Goal: Task Accomplishment & Management: Complete application form

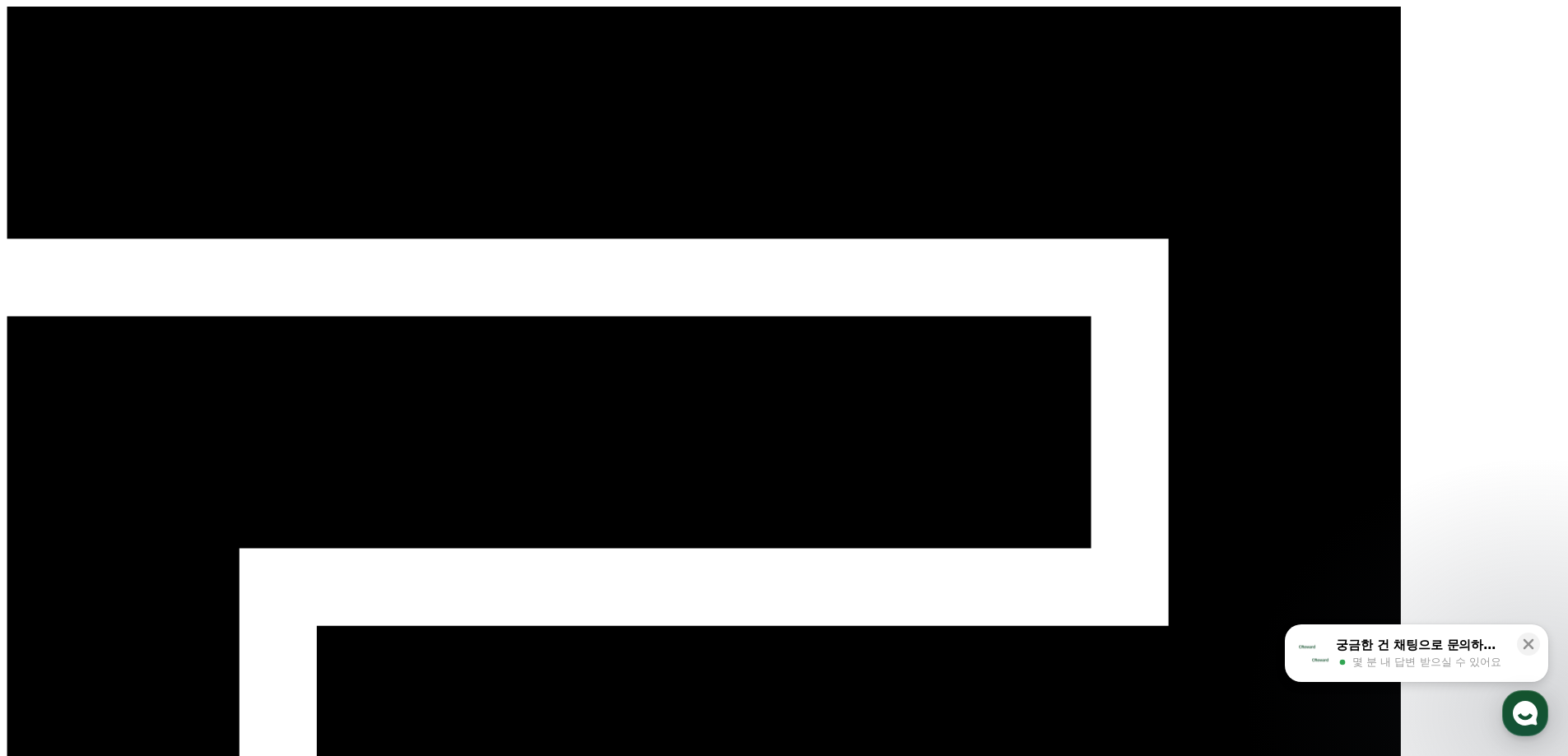
drag, startPoint x: 526, startPoint y: 138, endPoint x: 462, endPoint y: 129, distance: 64.6
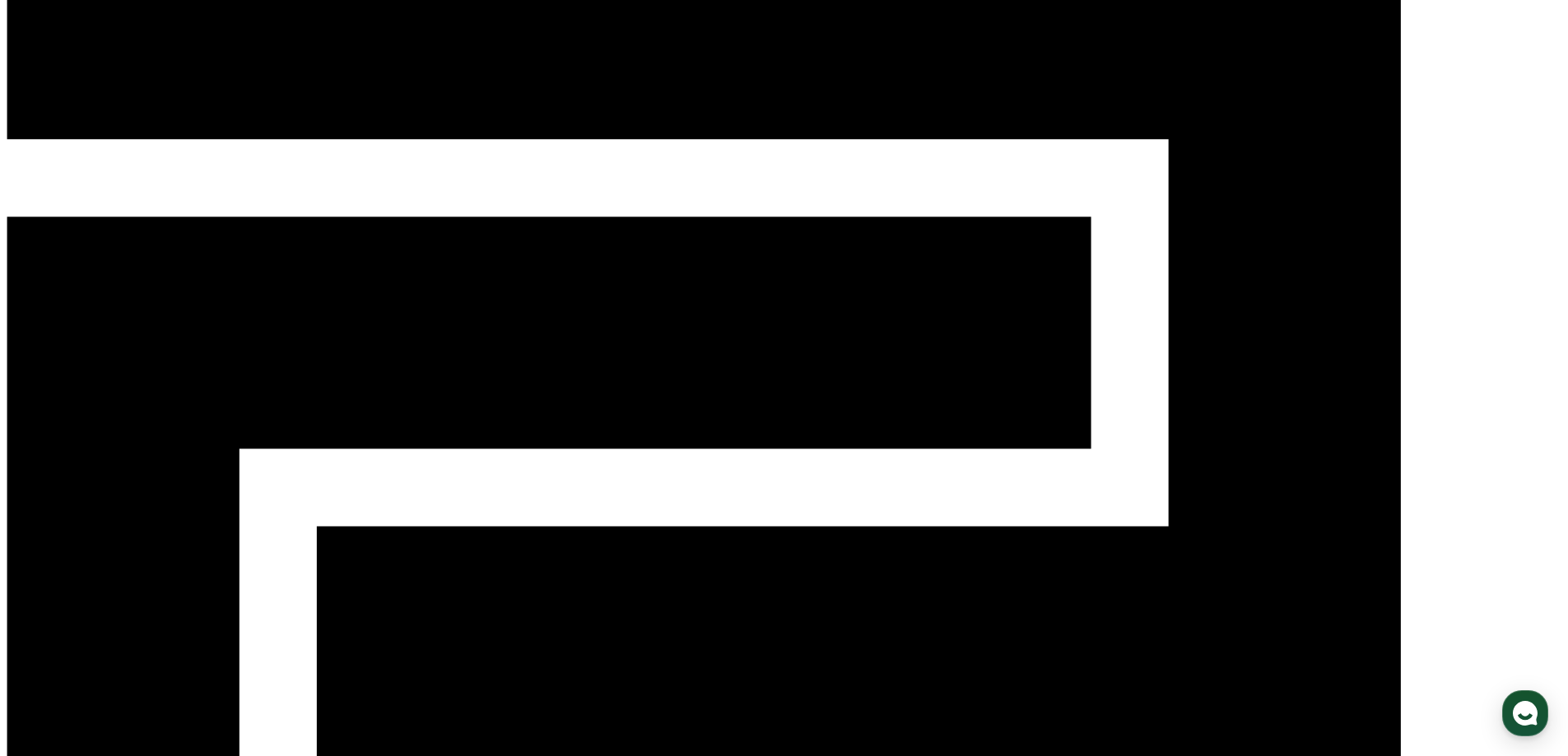
scroll to position [1, 0]
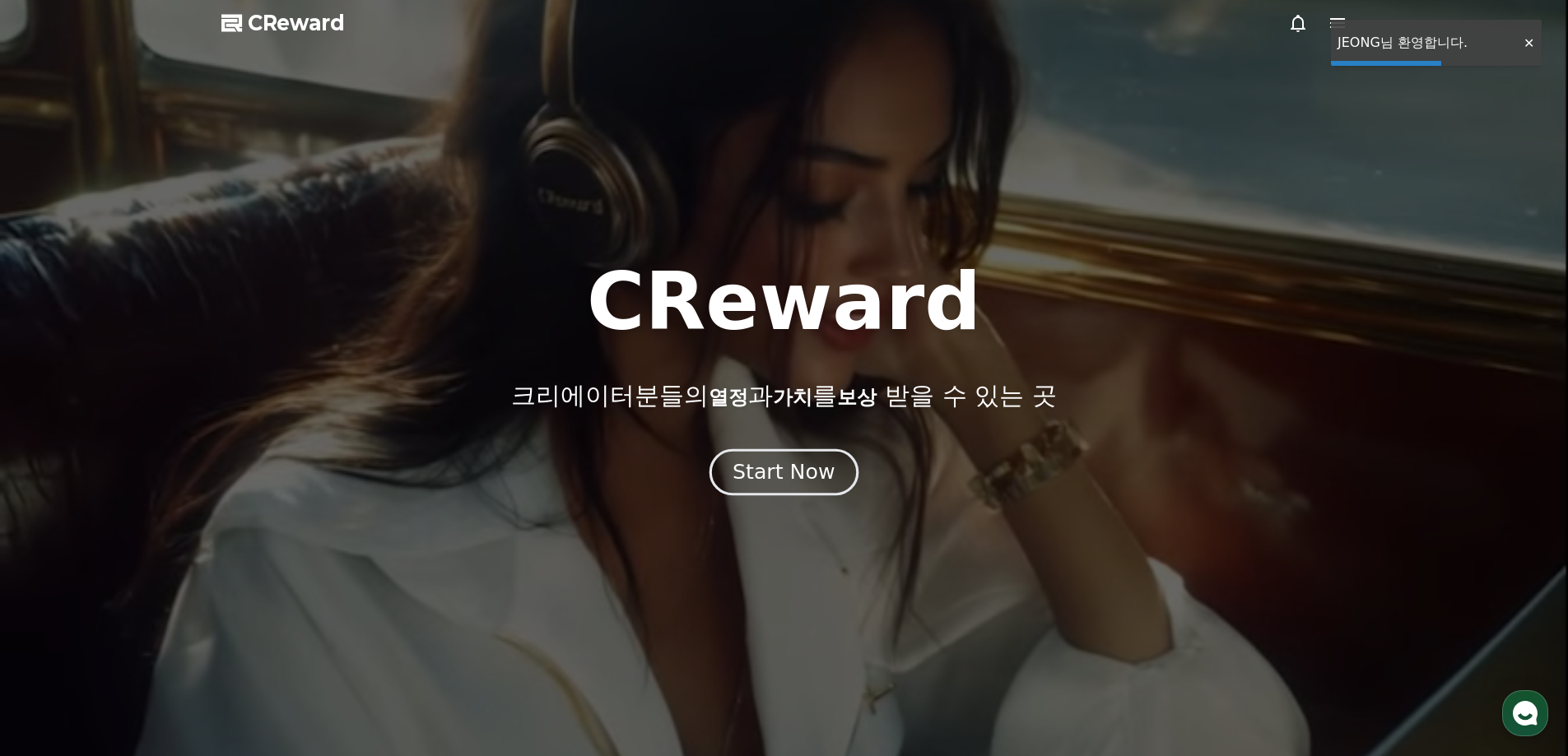
click at [784, 477] on div "Start Now" at bounding box center [783, 472] width 102 height 28
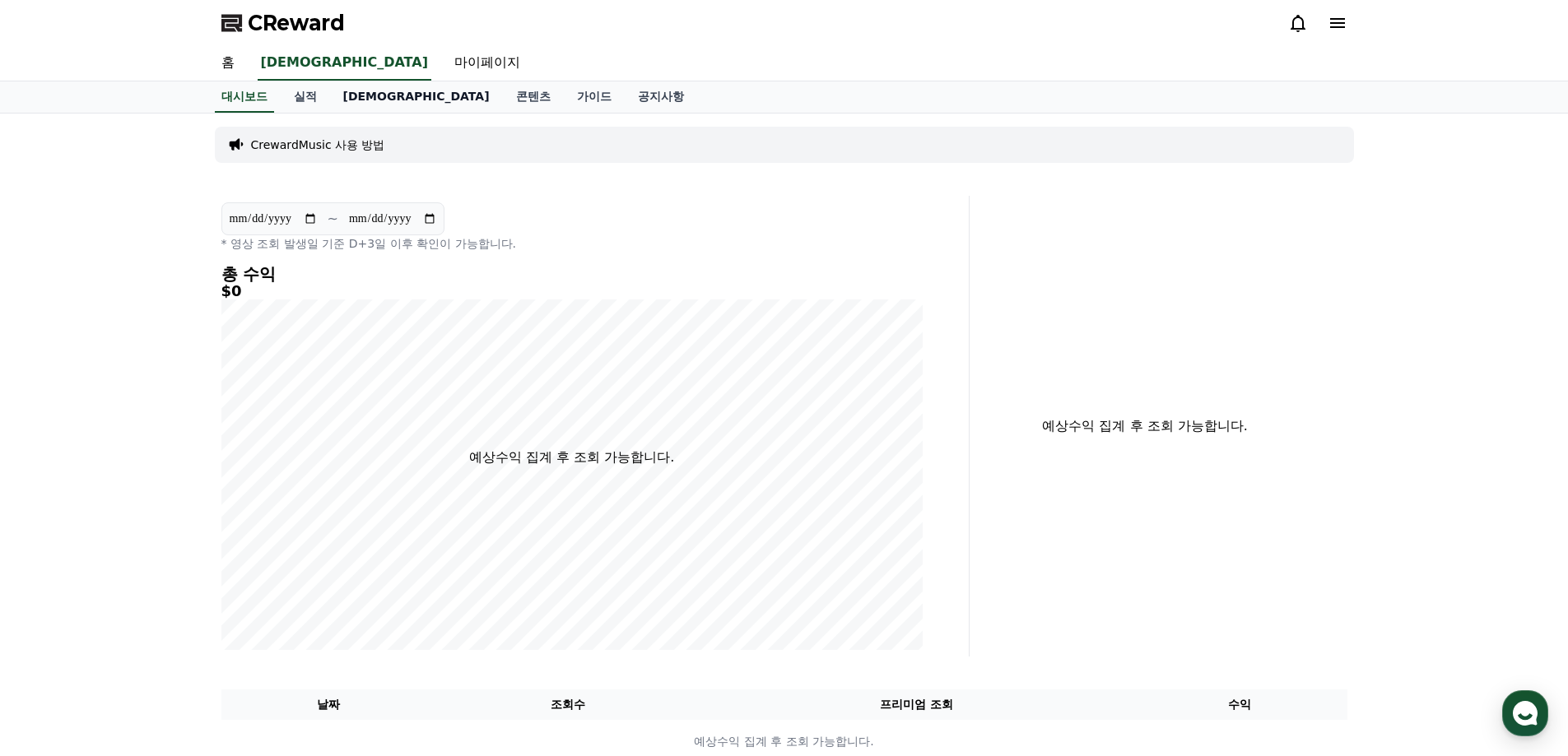
click at [355, 94] on link "[DEMOGRAPHIC_DATA]" at bounding box center [416, 97] width 173 height 32
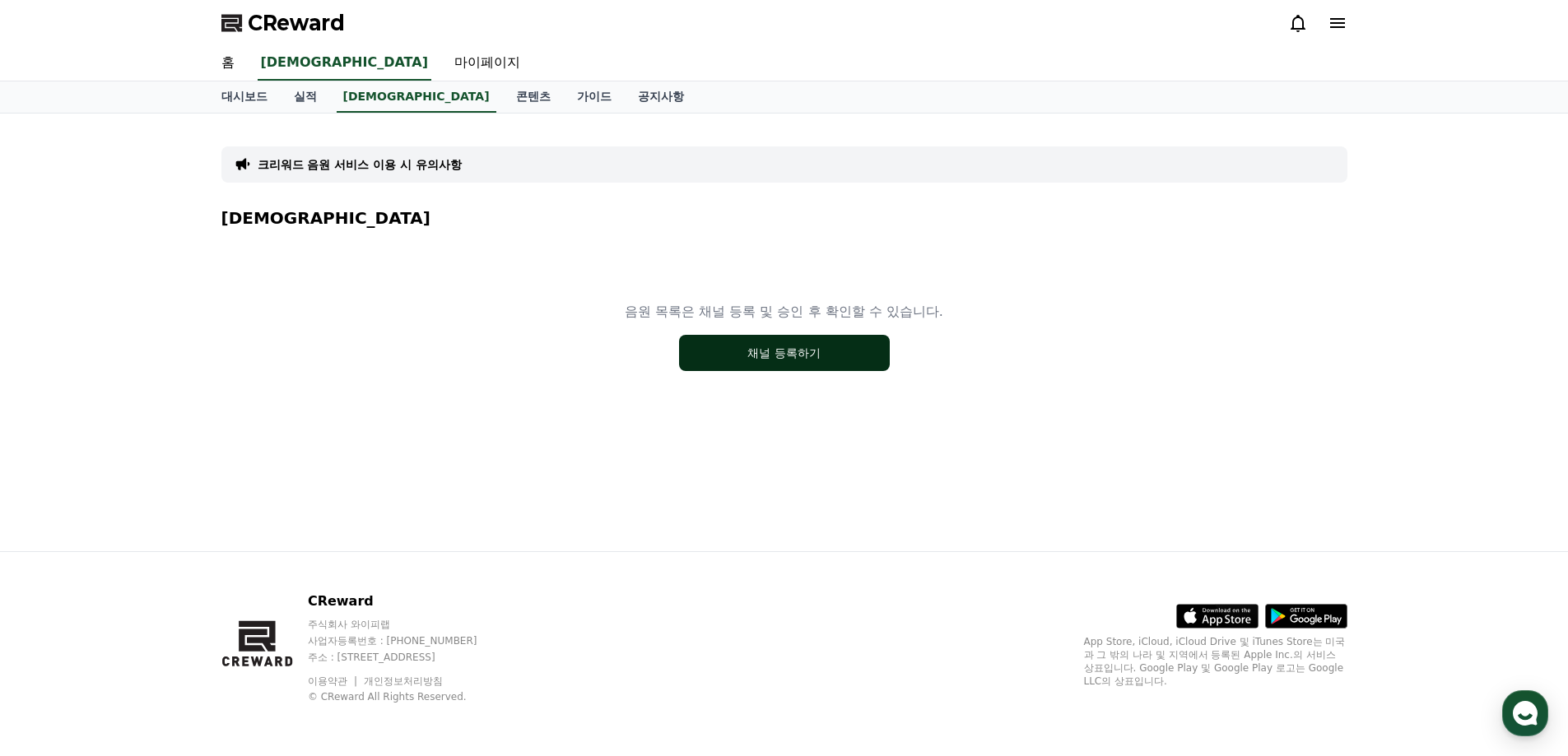
click at [734, 360] on button "채널 등록하기" at bounding box center [784, 353] width 211 height 36
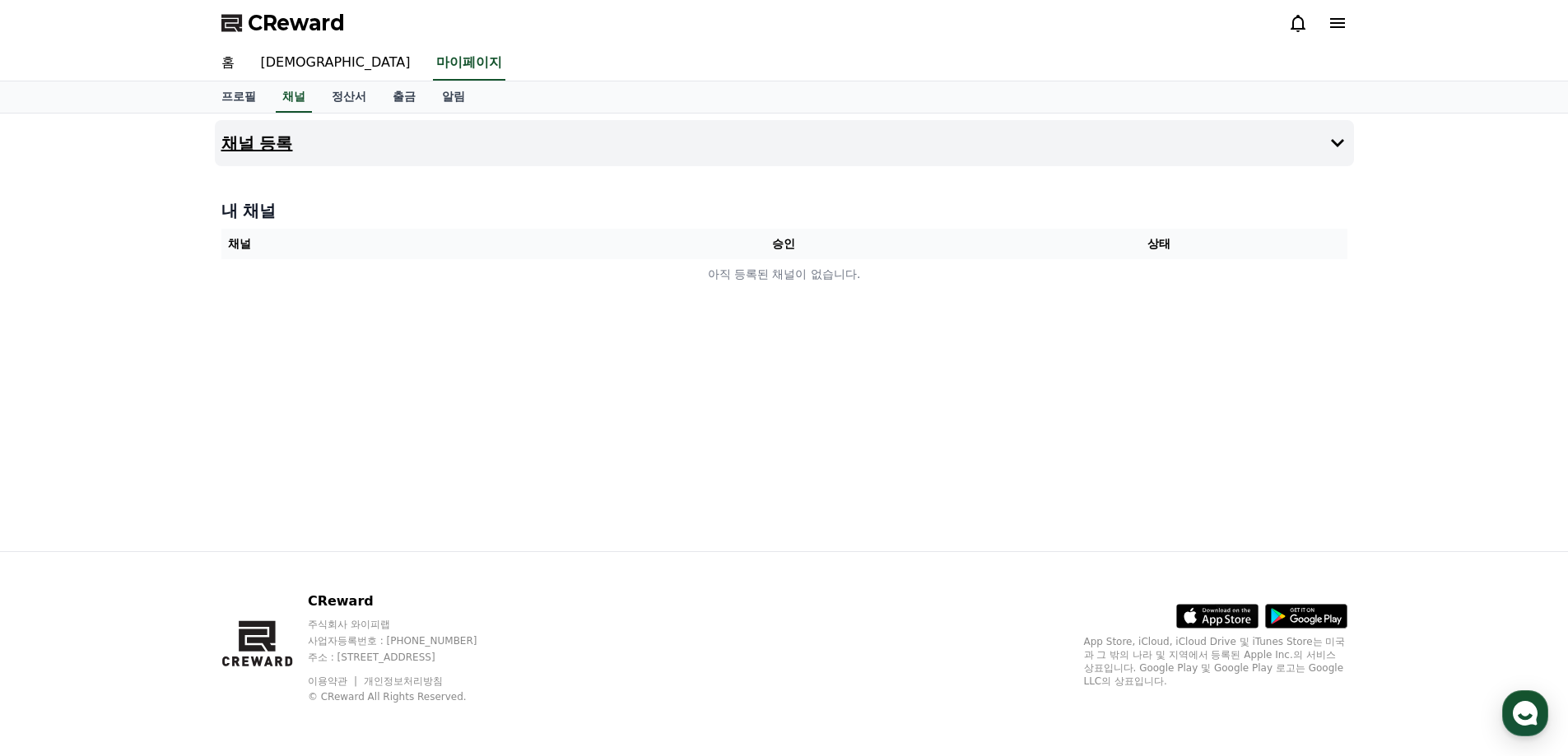
click at [1221, 145] on button "채널 등록" at bounding box center [784, 143] width 1139 height 46
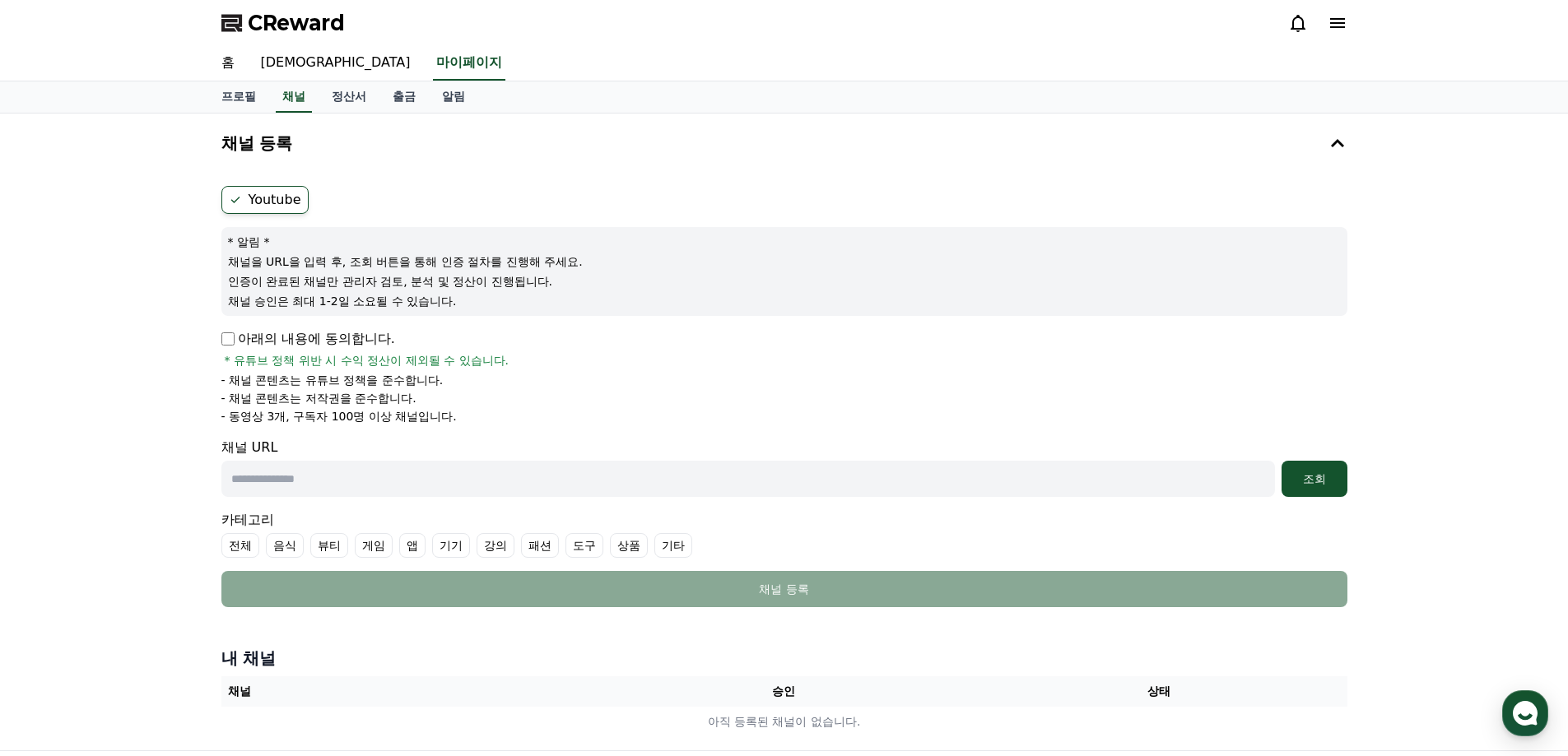
click at [349, 347] on p "아래의 내용에 동의합니다." at bounding box center [308, 338] width 174 height 20
drag, startPoint x: 194, startPoint y: 337, endPoint x: 215, endPoint y: 334, distance: 21.2
click at [194, 338] on div "채널 등록 Youtube * 알림 * 채널을 URL을 입력 후, 조회 버튼을 통해 인증 절차를 진행해 주세요. 인증이 완료된 채널만 관리자 검…" at bounding box center [784, 432] width 1568 height 637
click at [216, 333] on div "Youtube * 알림 * 채널을 URL을 입력 후, 조회 버튼을 통해 인증 절차를 진행해 주세요. 인증이 완료된 채널만 관리자 검토, 분석 …" at bounding box center [784, 396] width 1139 height 434
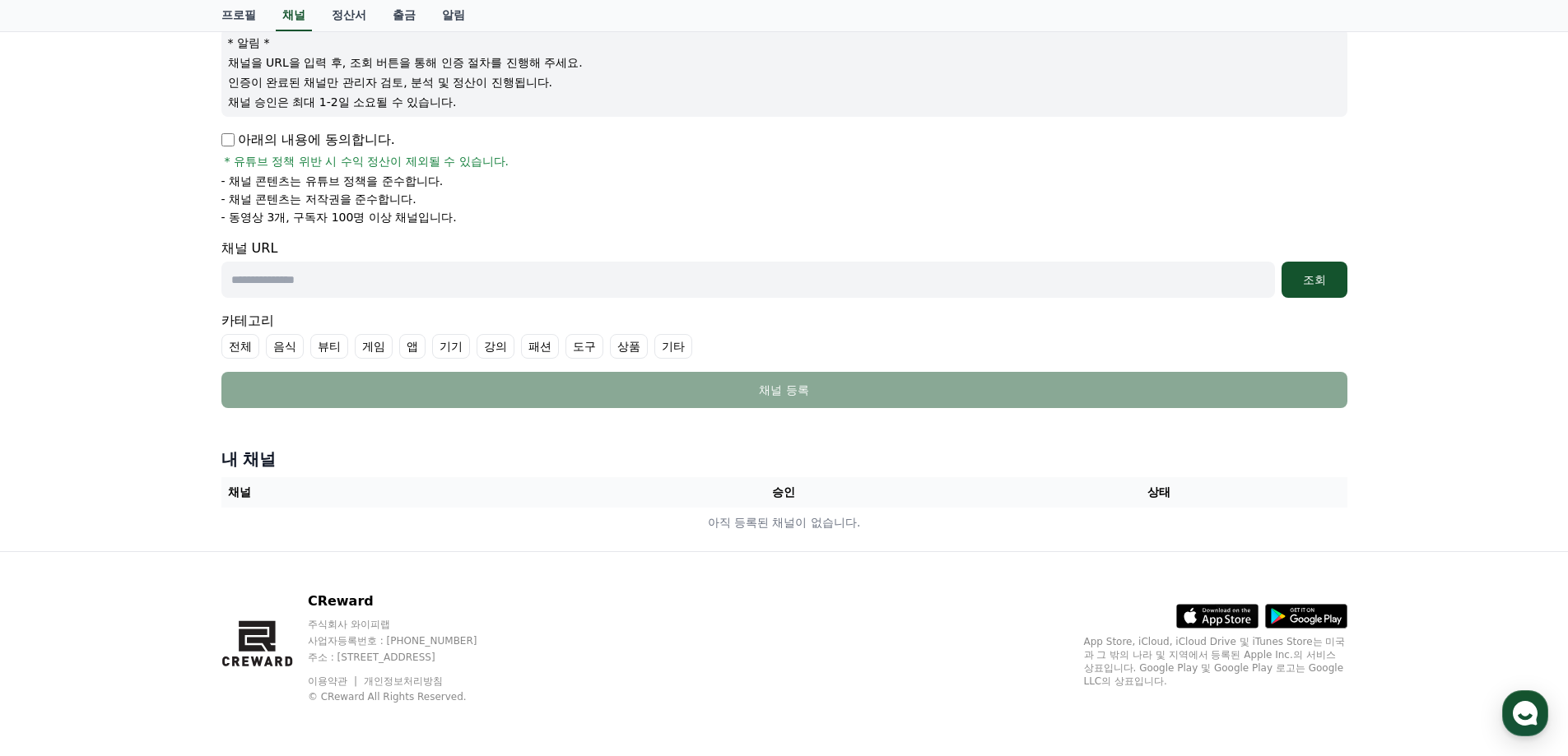
scroll to position [116, 0]
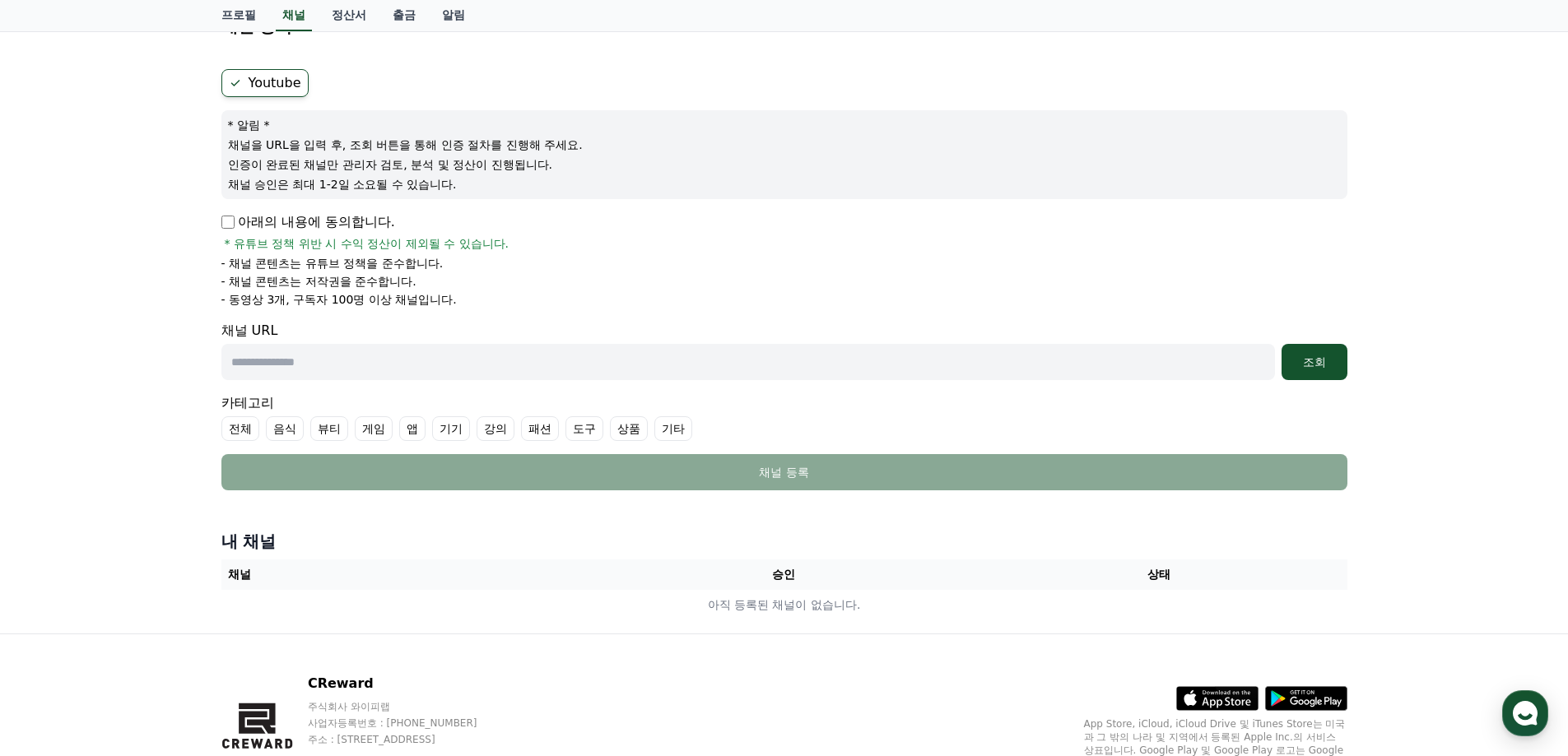
click at [747, 350] on input "text" at bounding box center [748, 362] width 1053 height 36
paste input "**********"
type input "**********"
click at [1298, 368] on div "조회" at bounding box center [1315, 361] width 53 height 16
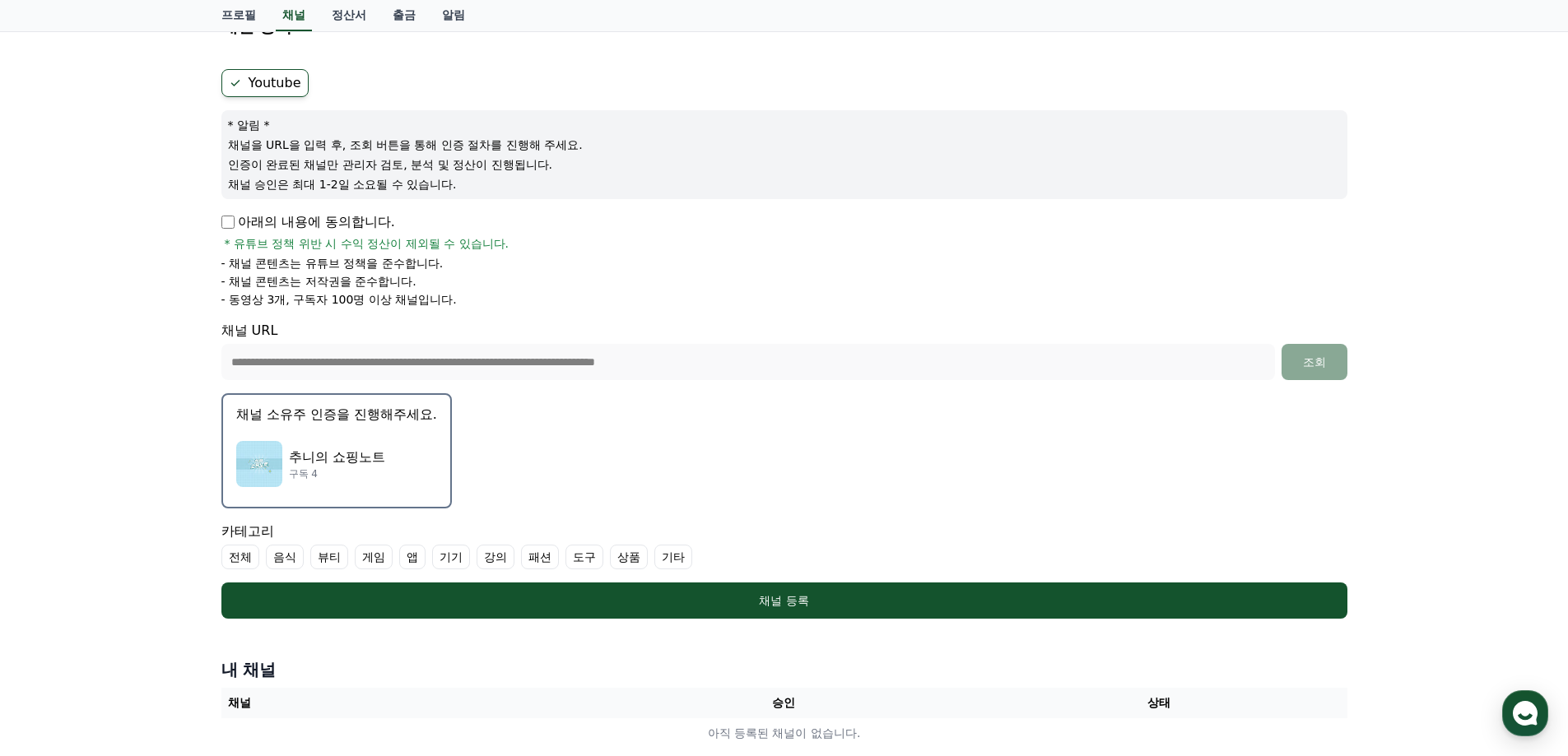
click at [385, 424] on p "채널 소유주 인증을 진행해주세요." at bounding box center [337, 414] width 201 height 20
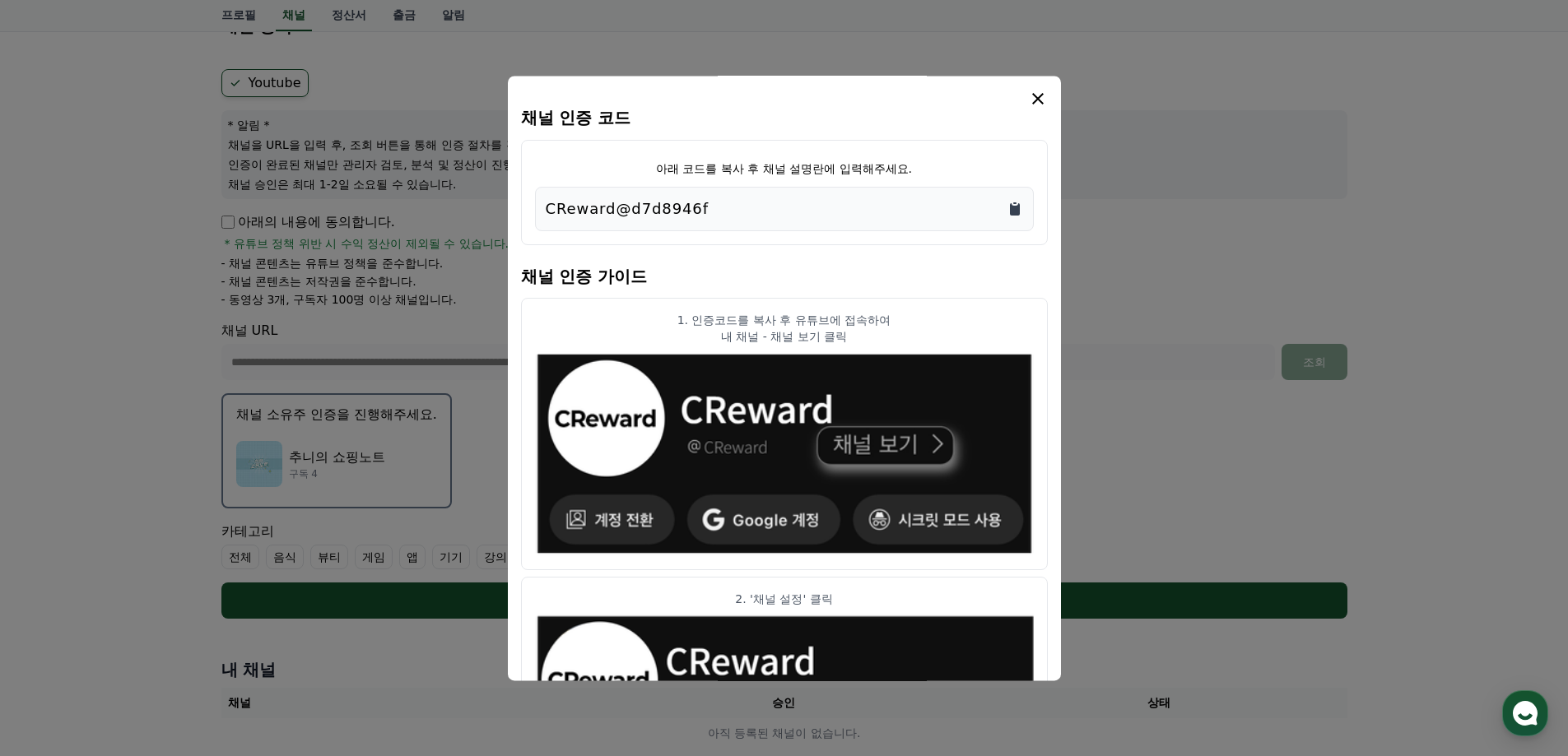
click at [1015, 215] on icon "Copy to clipboard" at bounding box center [1015, 209] width 10 height 12
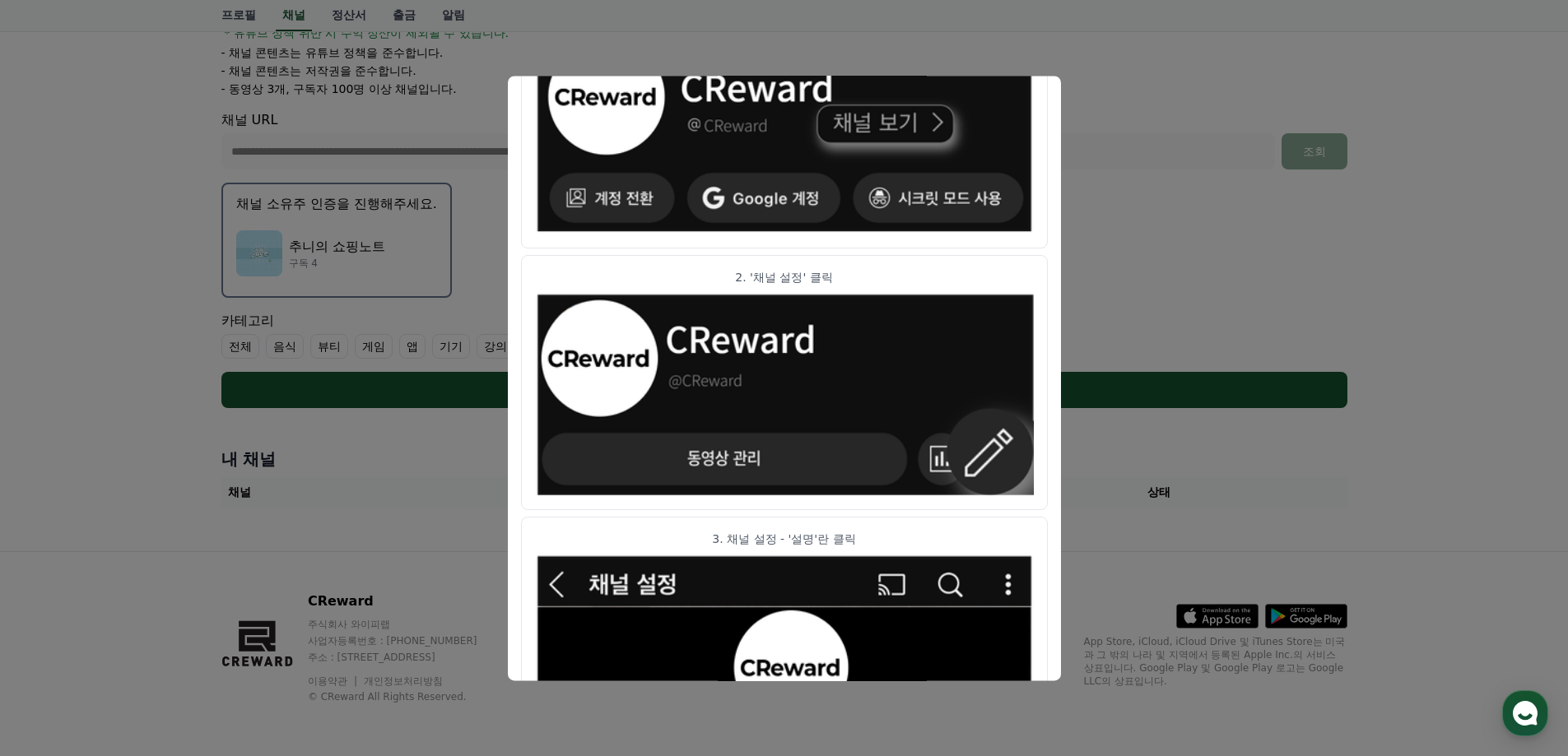
scroll to position [0, 0]
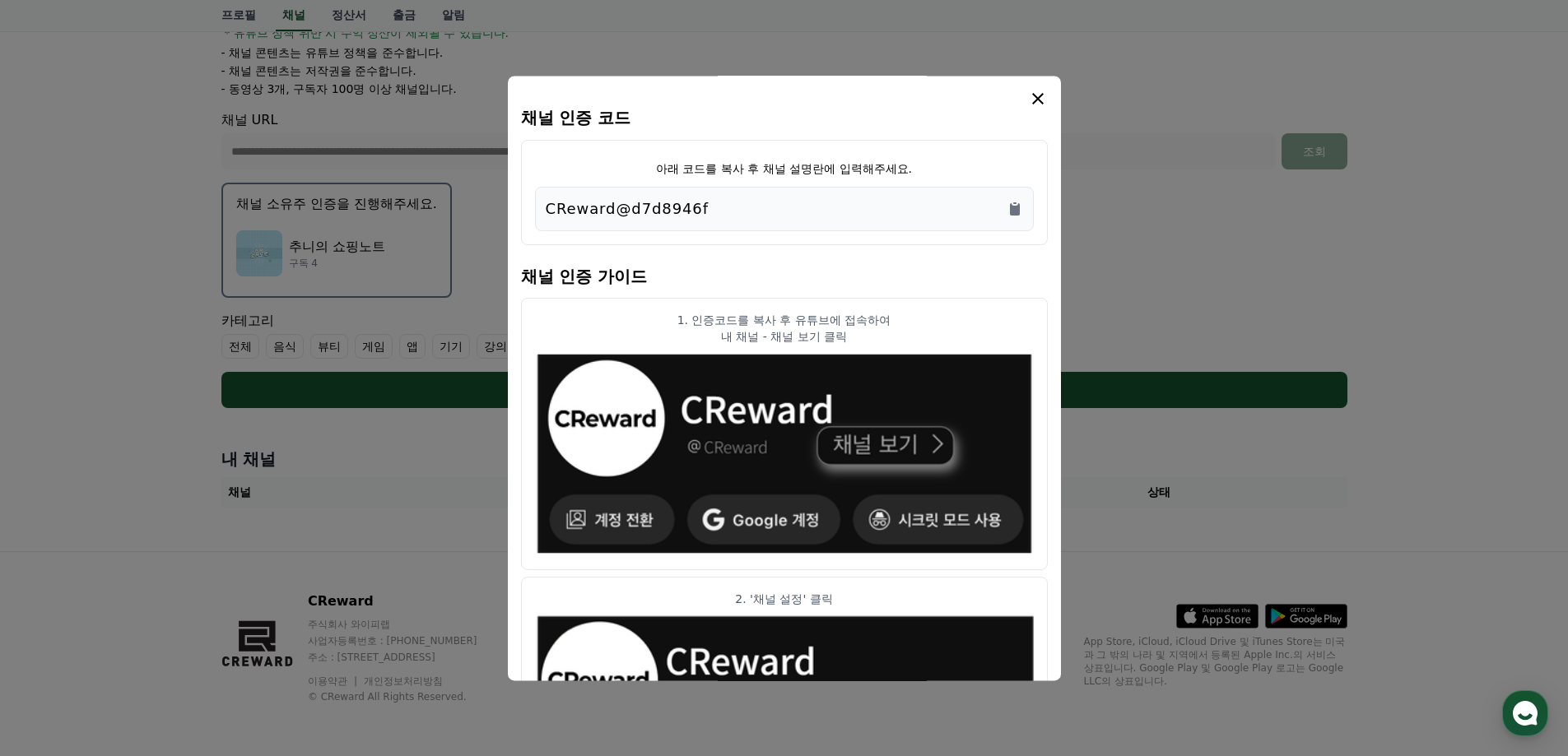
click at [1141, 230] on button "close modal" at bounding box center [784, 378] width 1568 height 756
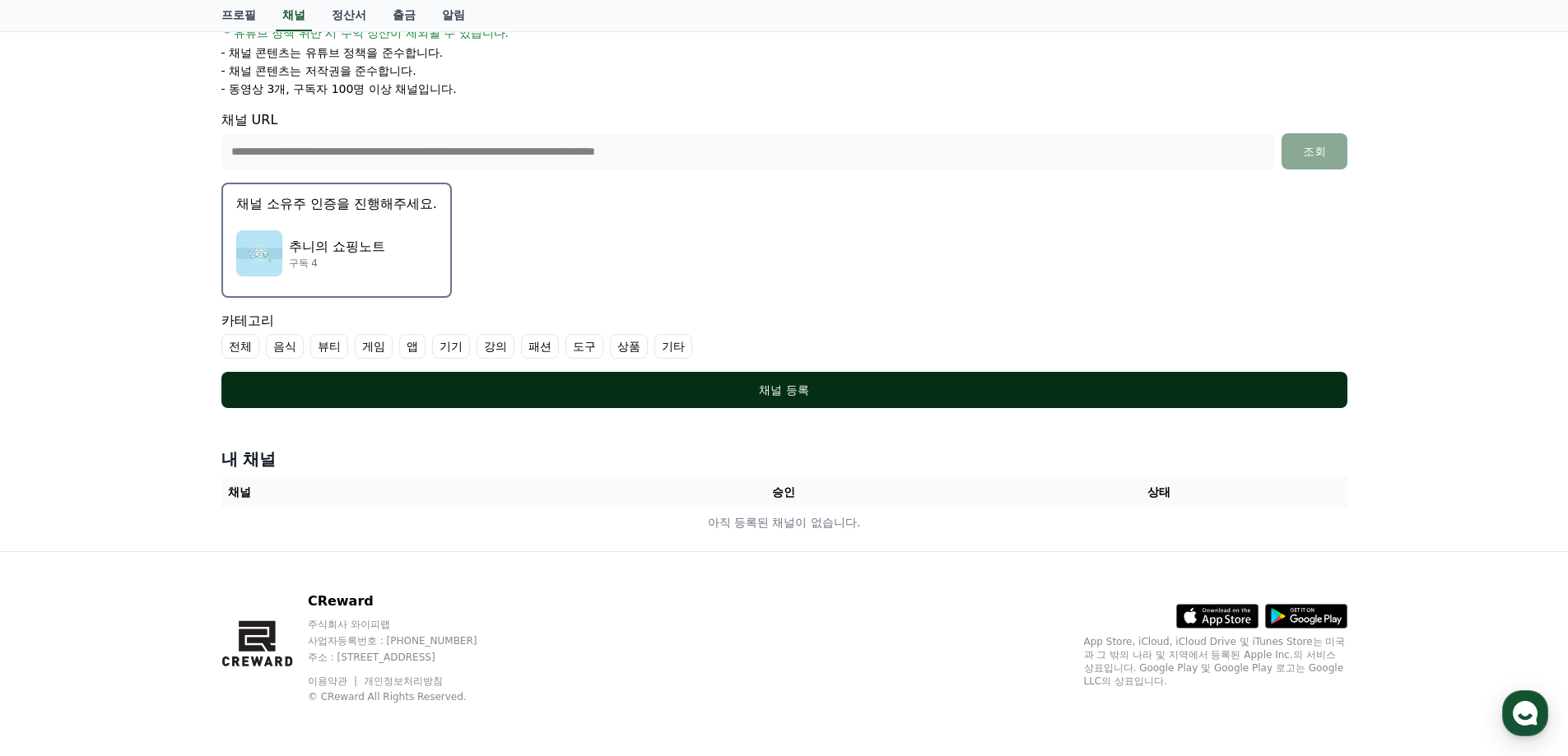
click at [804, 387] on div "채널 등록" at bounding box center [784, 390] width 1060 height 16
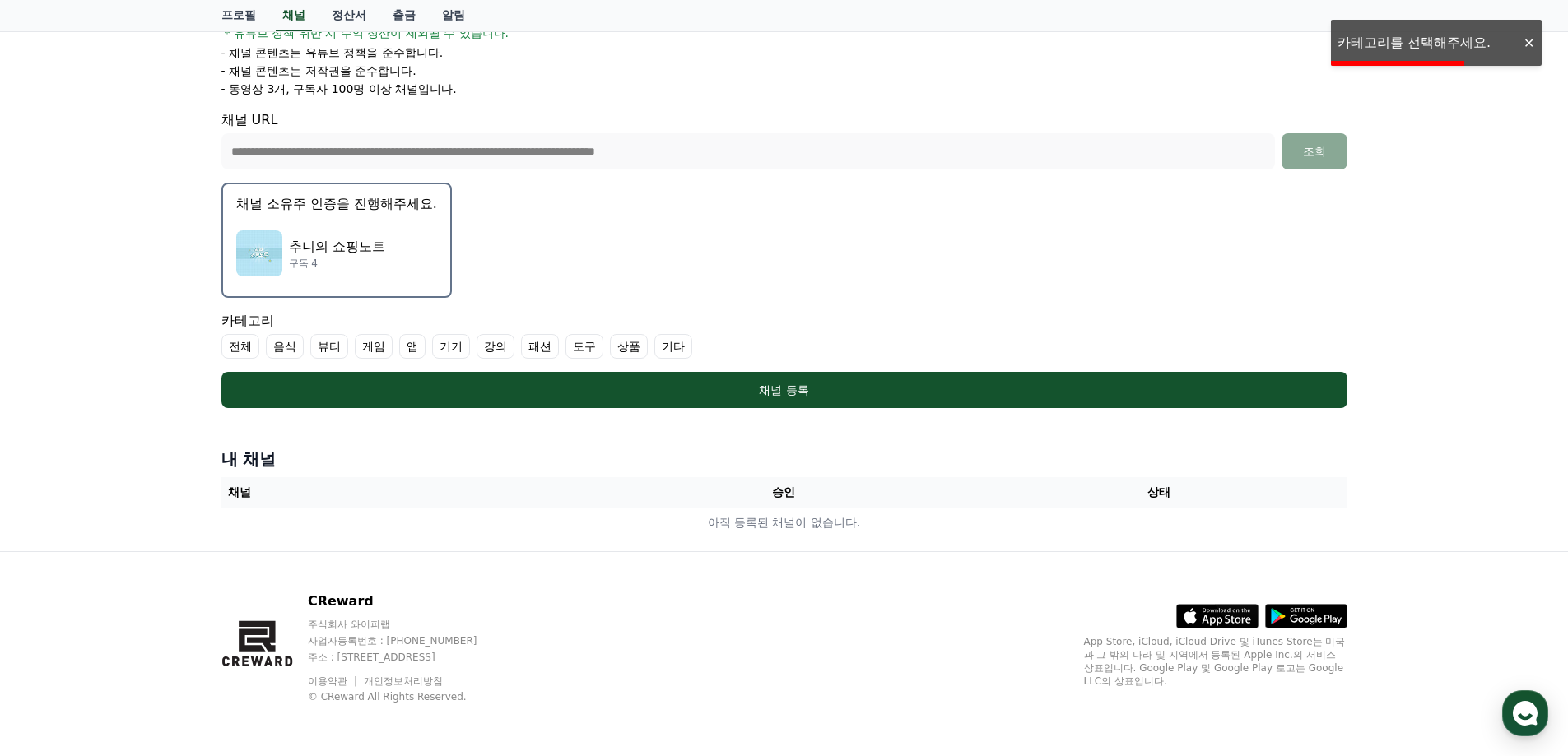
click at [582, 349] on label "도구" at bounding box center [584, 346] width 38 height 25
click at [649, 348] on label "상품" at bounding box center [648, 346] width 38 height 25
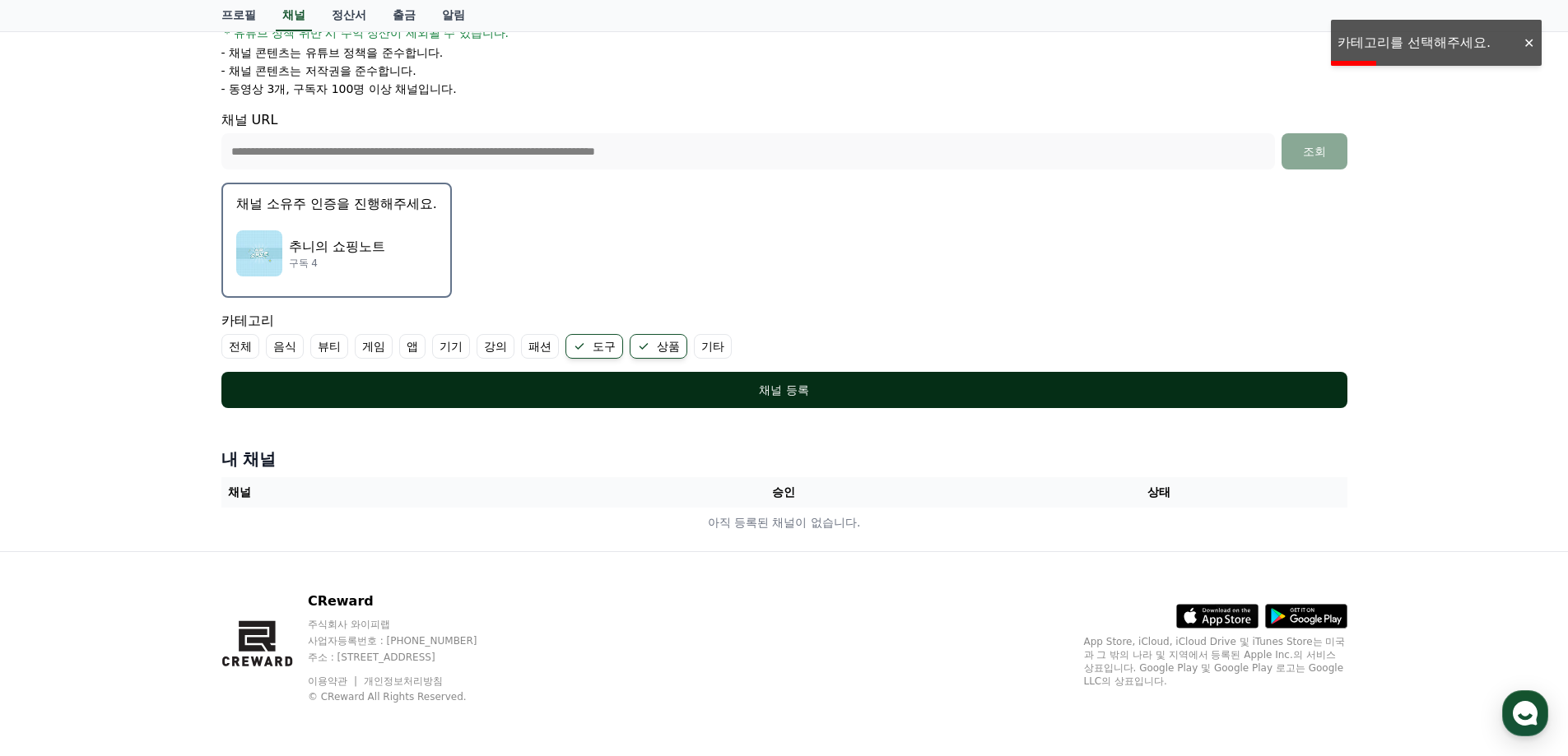
click at [676, 372] on button "채널 등록" at bounding box center [784, 390] width 1126 height 36
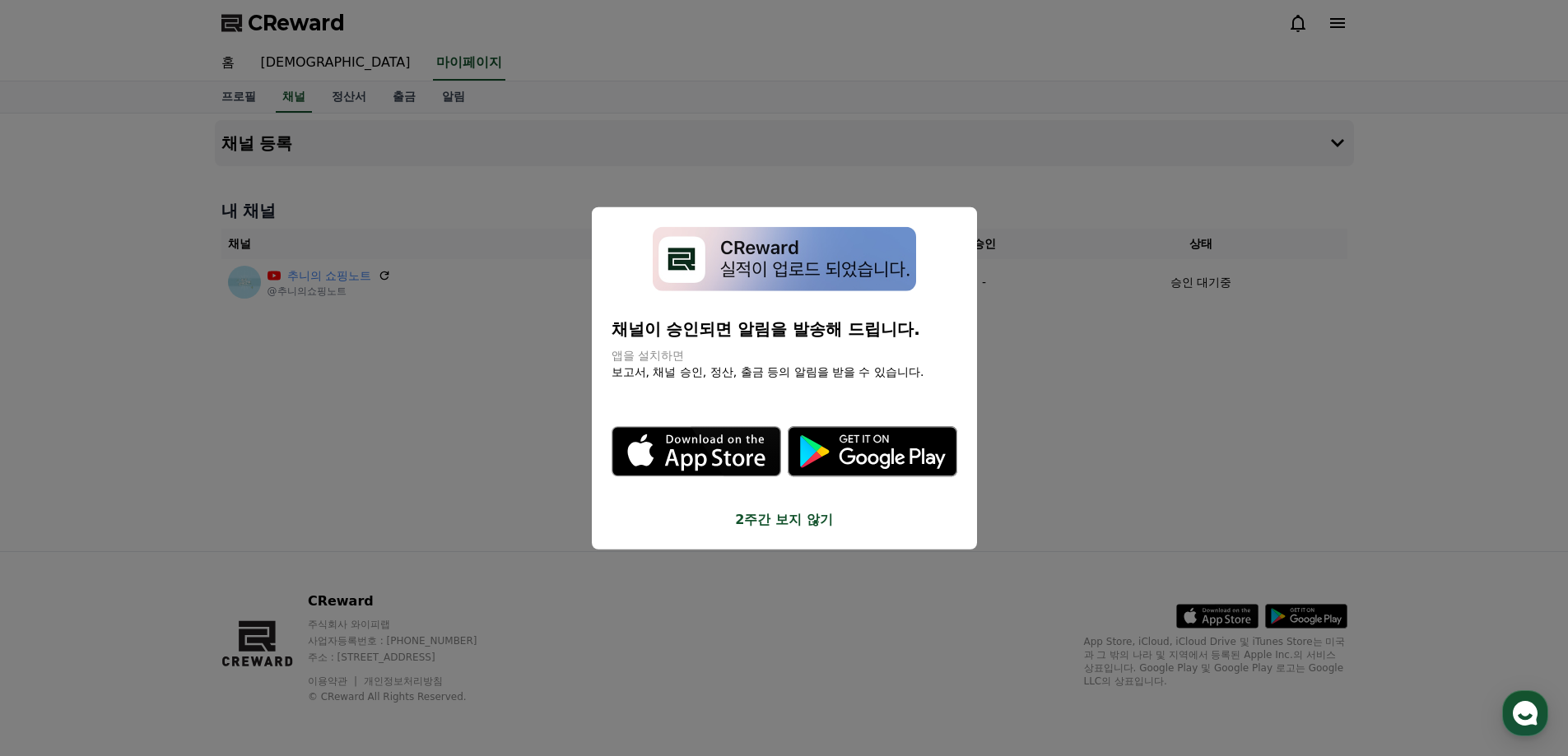
click at [506, 328] on button "close modal" at bounding box center [784, 378] width 1568 height 756
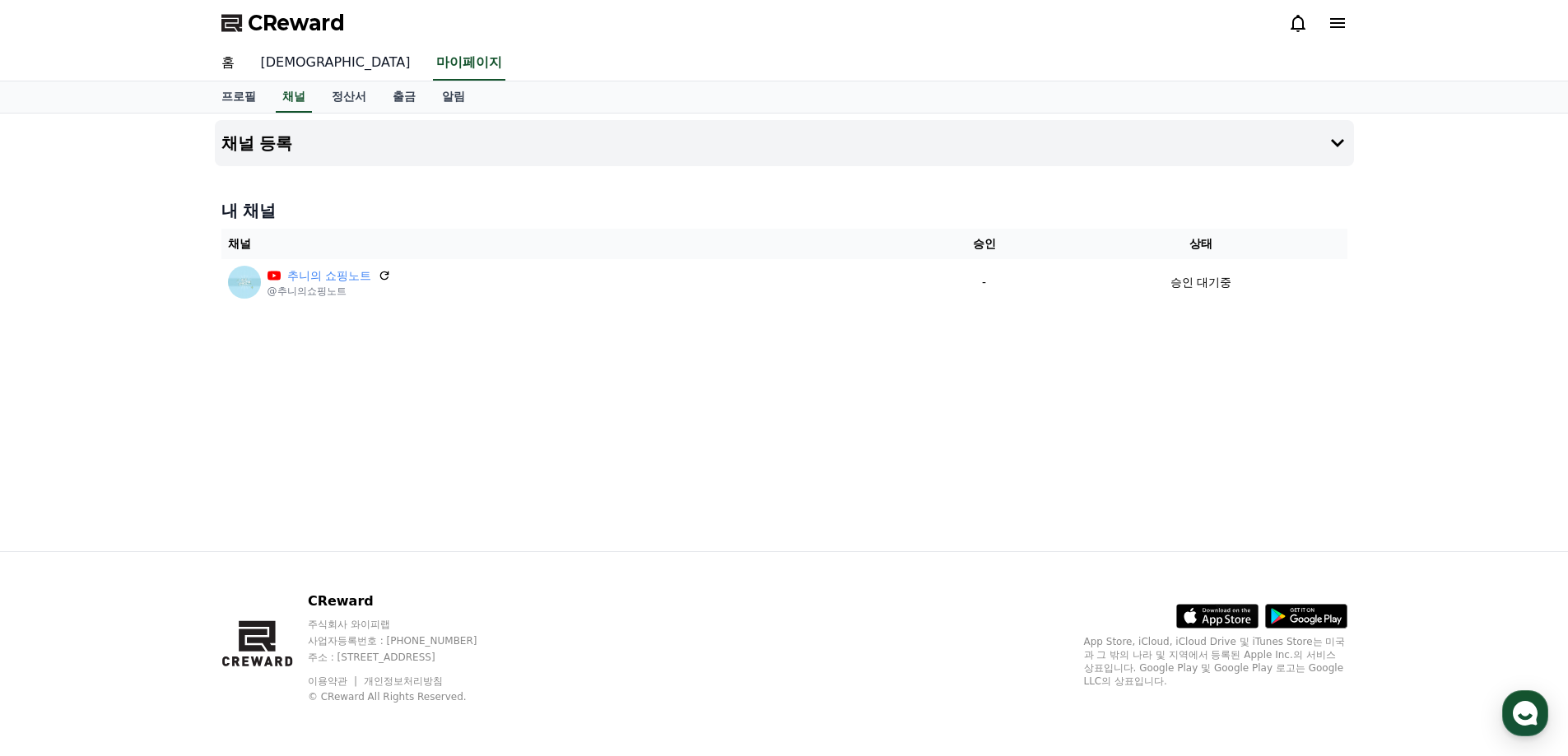
click at [277, 63] on link "[DEMOGRAPHIC_DATA]" at bounding box center [336, 63] width 176 height 34
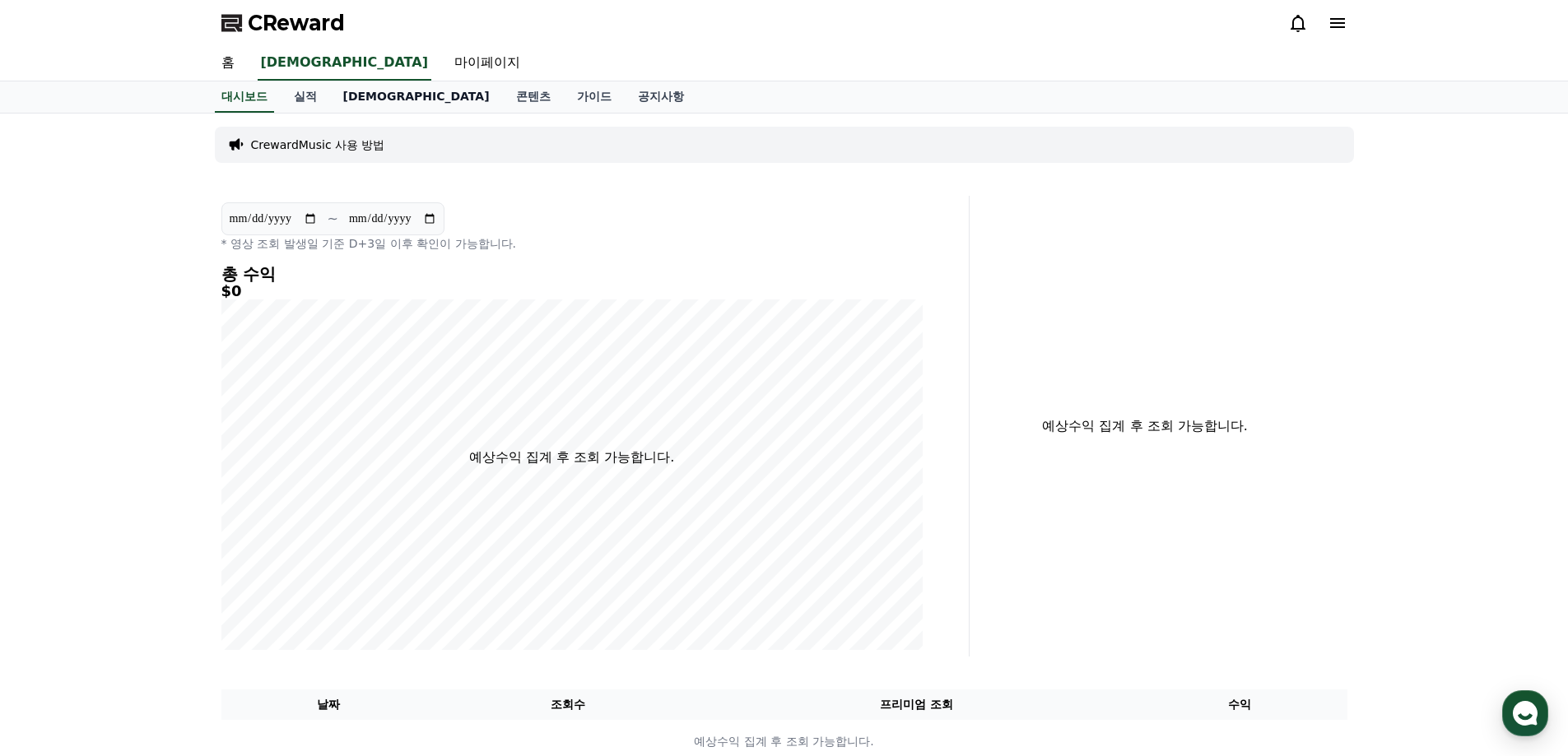
click at [361, 104] on link "[DEMOGRAPHIC_DATA]" at bounding box center [416, 97] width 173 height 32
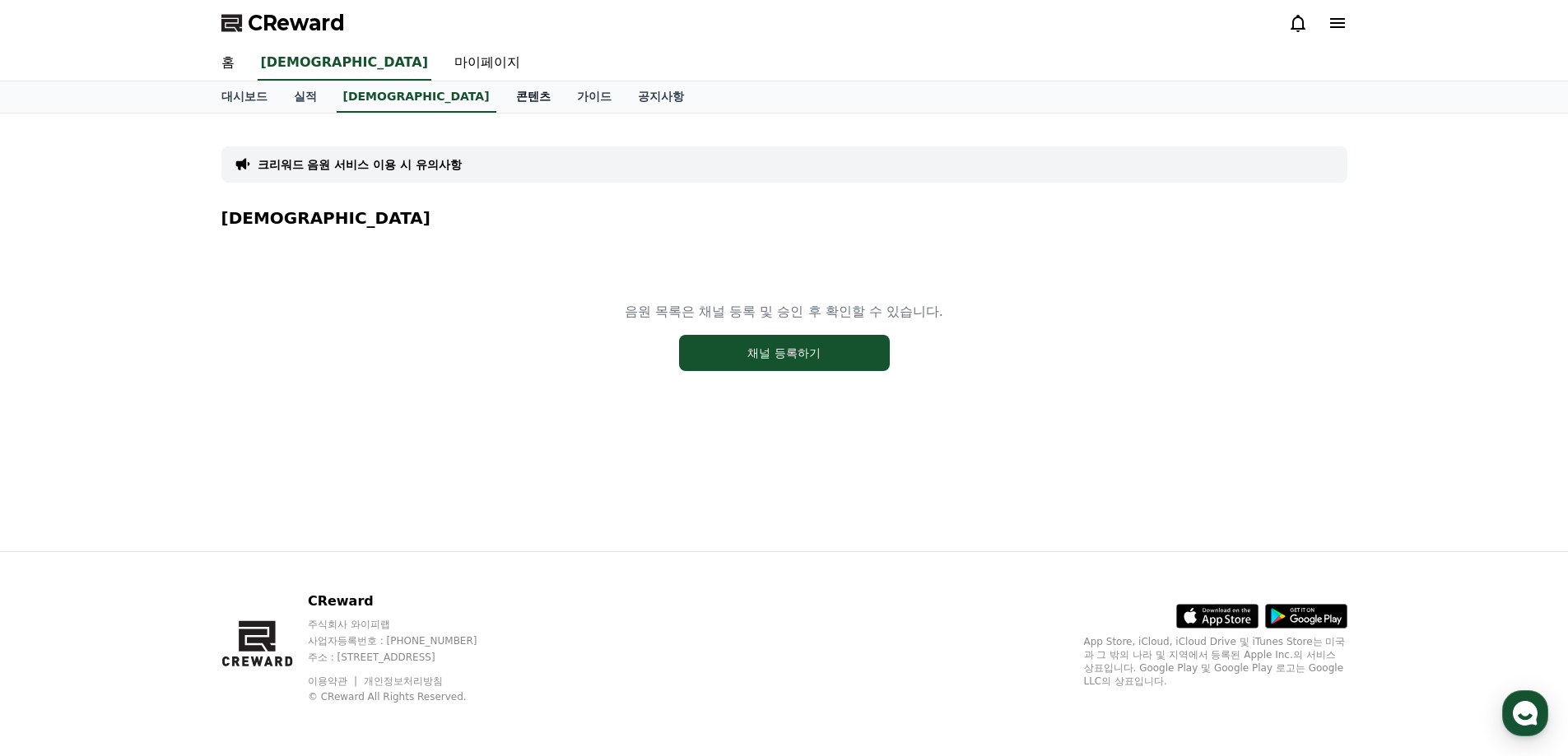
click at [503, 104] on link "콘텐츠" at bounding box center [533, 97] width 61 height 32
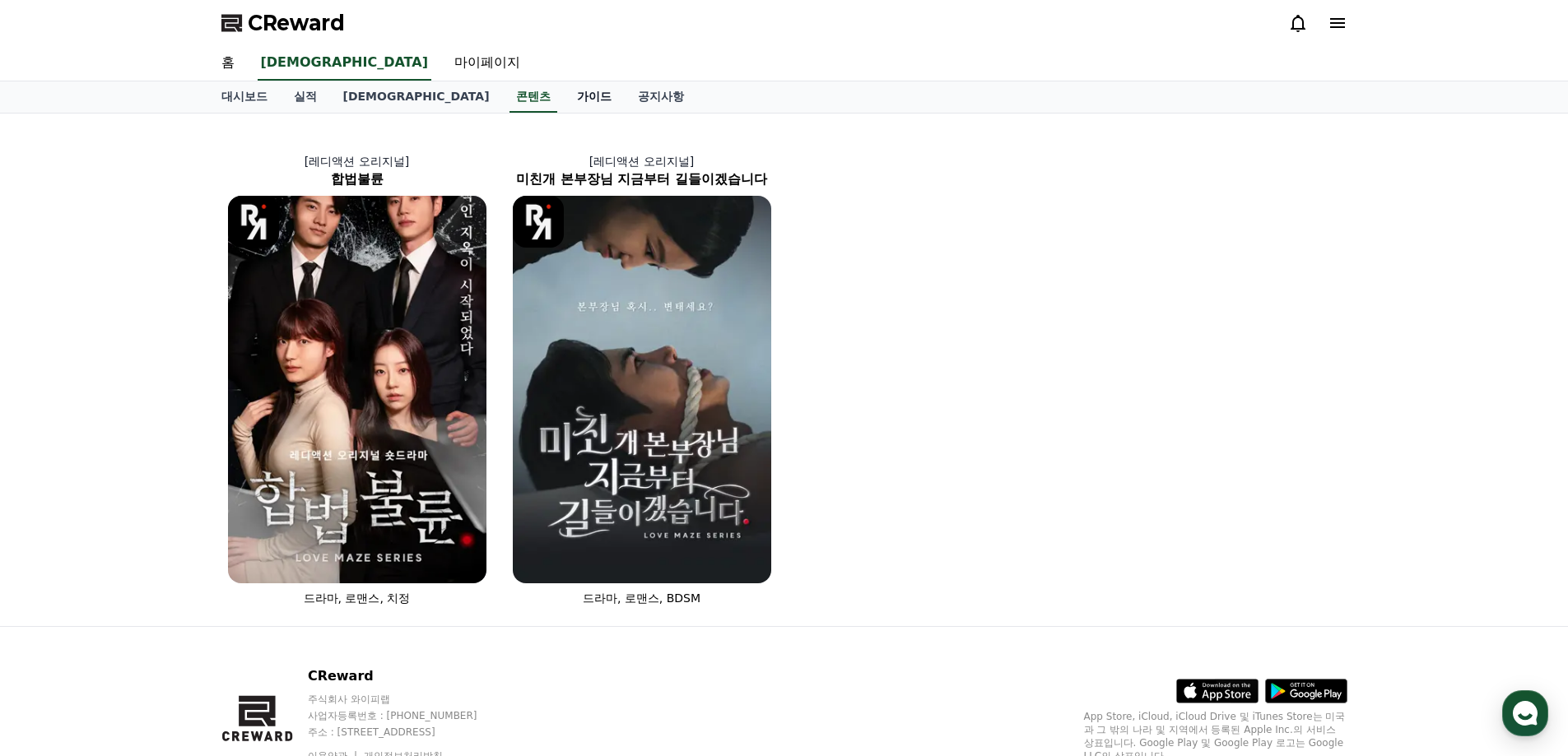
click at [563, 100] on link "가이드" at bounding box center [593, 97] width 61 height 32
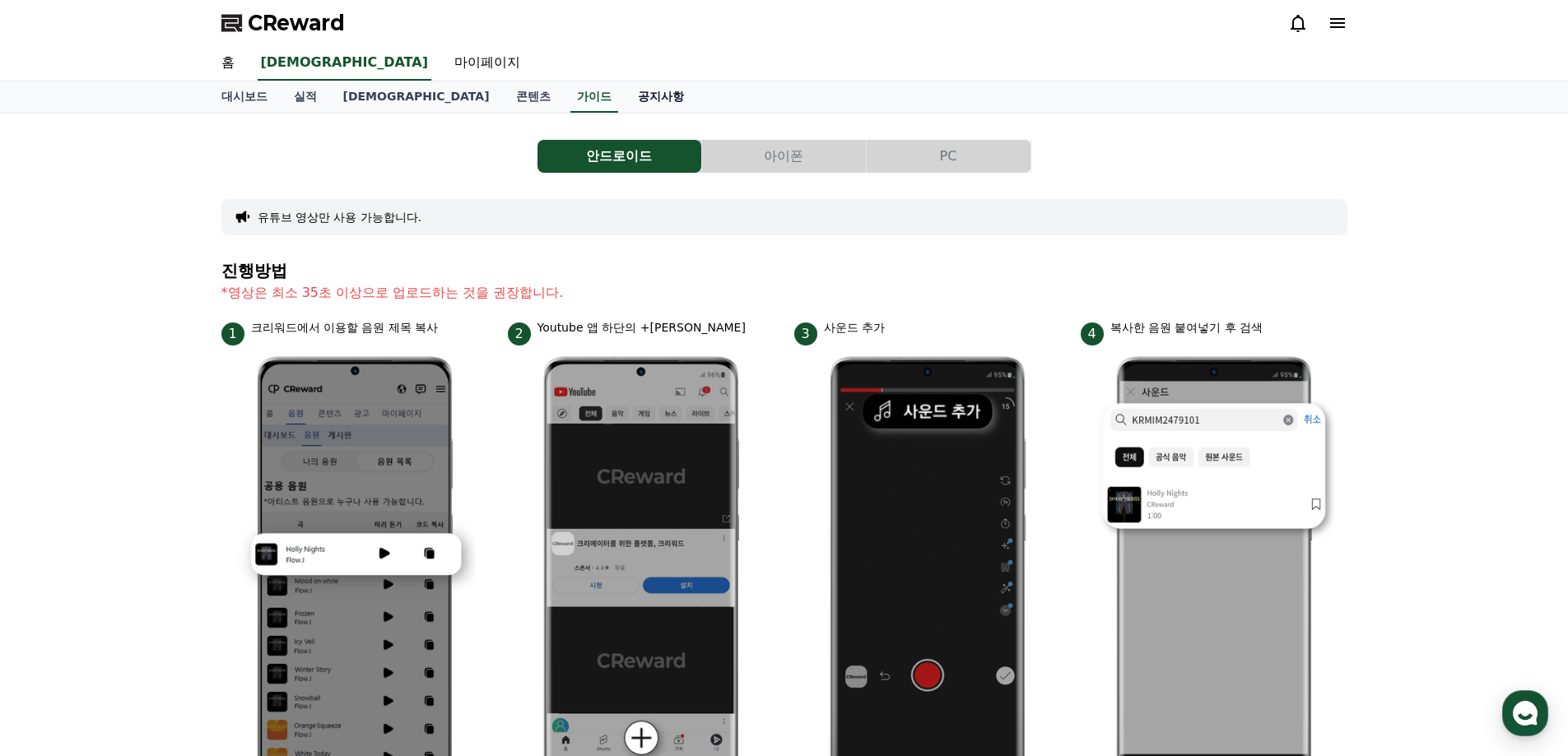
click at [625, 92] on link "공지사항" at bounding box center [661, 97] width 73 height 32
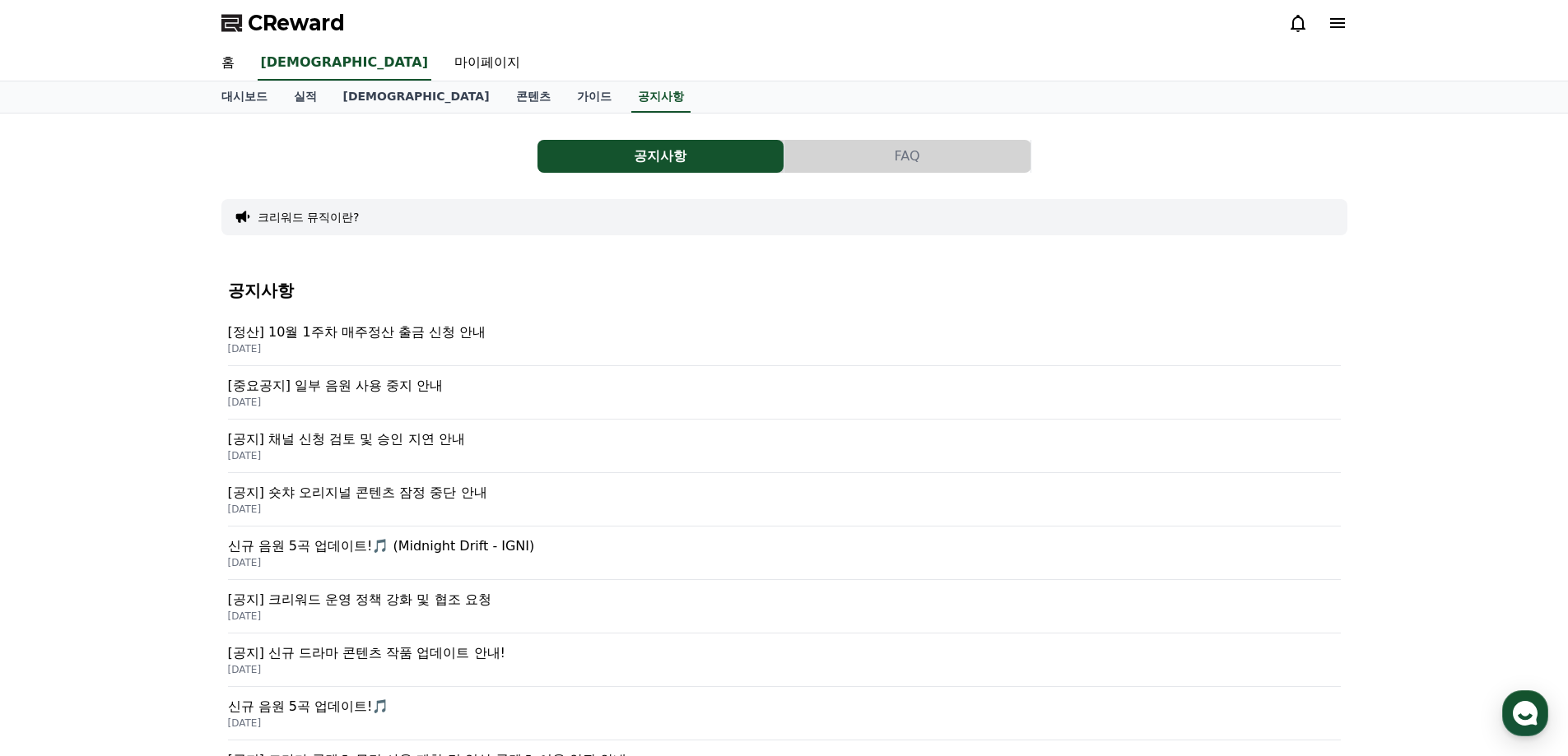
click at [248, 68] on div "홈 음원 마이페이지" at bounding box center [784, 63] width 1153 height 34
click at [231, 66] on link "홈" at bounding box center [228, 63] width 39 height 34
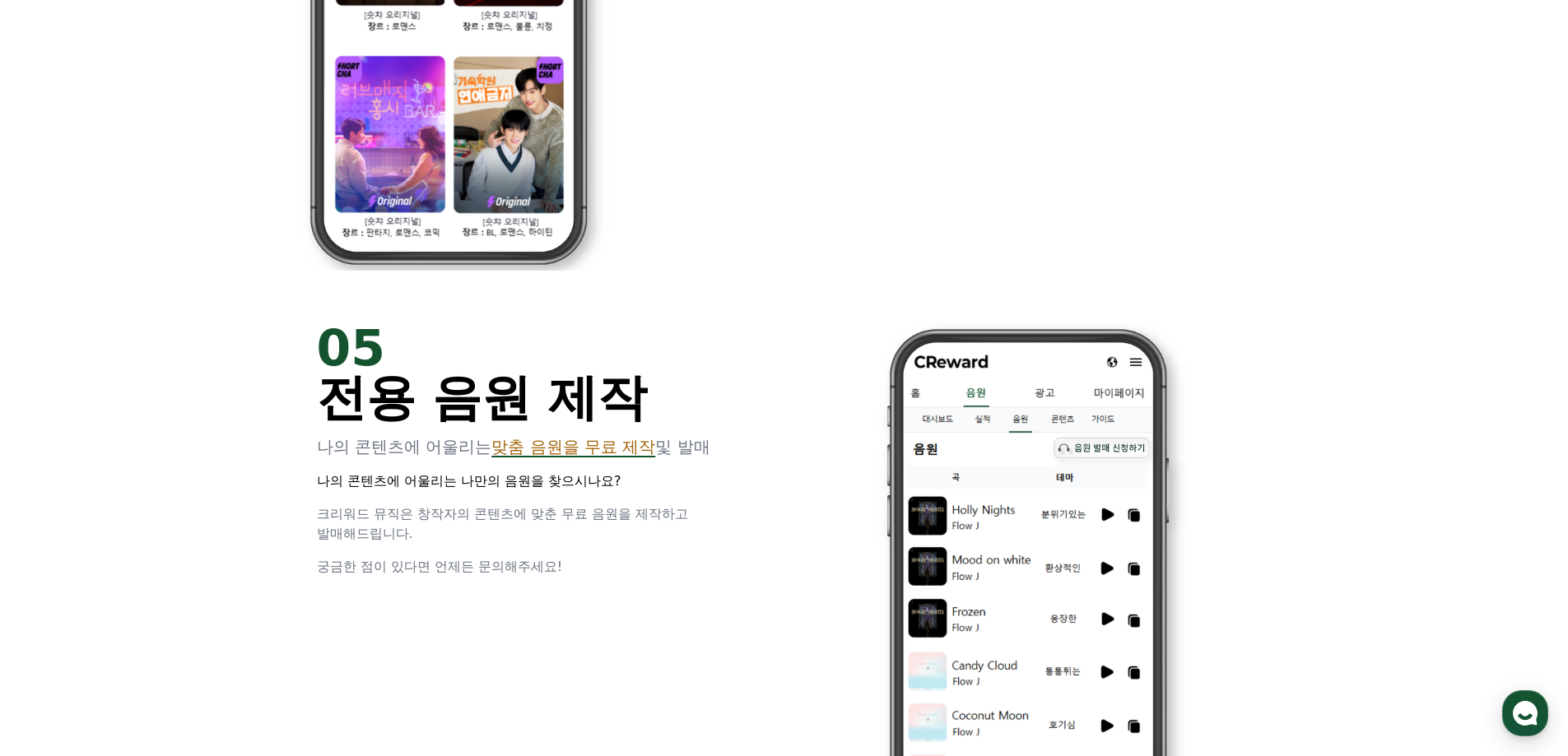
scroll to position [3867, 0]
